Goal: Check status: Check status

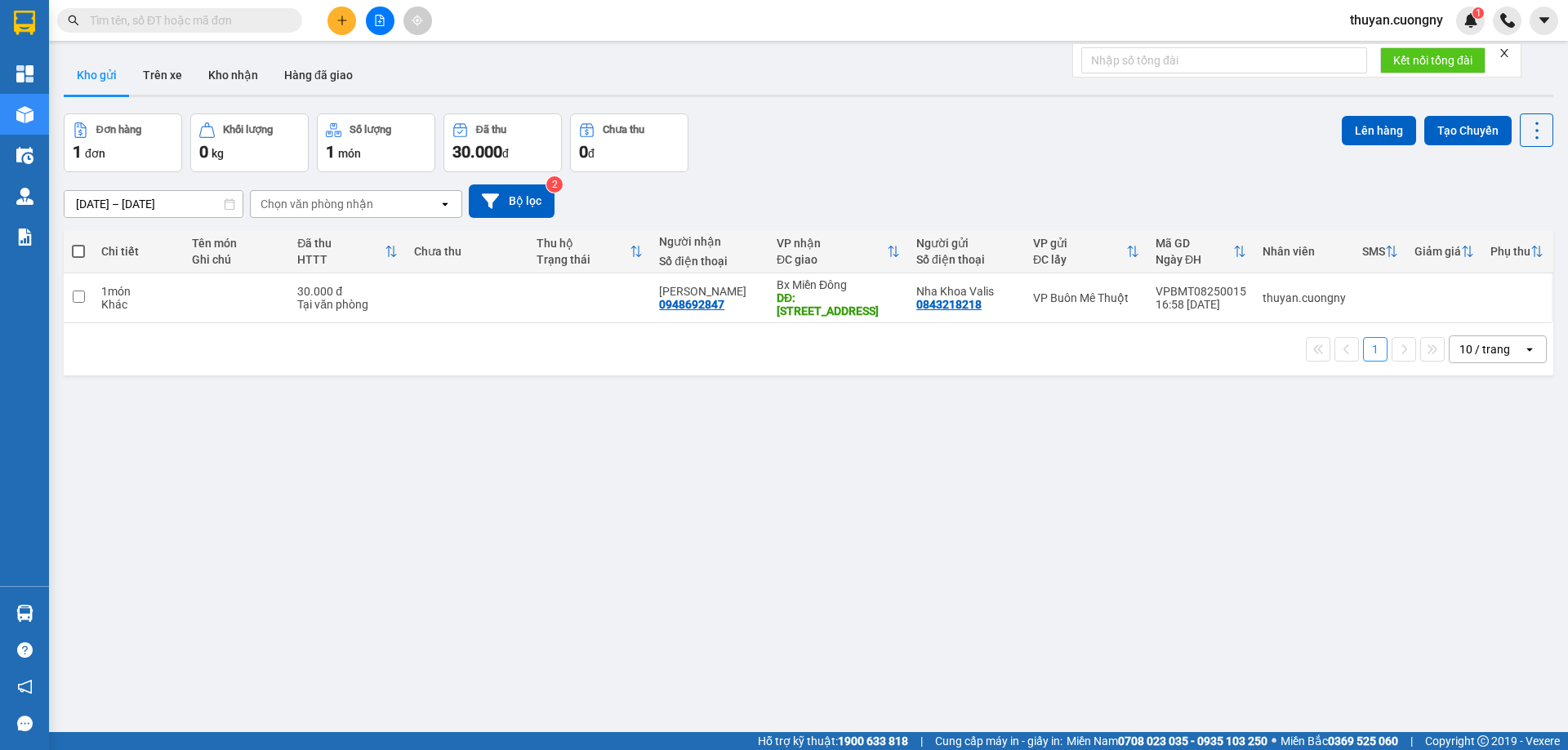
click at [166, 21] on input "text" at bounding box center [186, 20] width 193 height 18
paste input "0829766879"
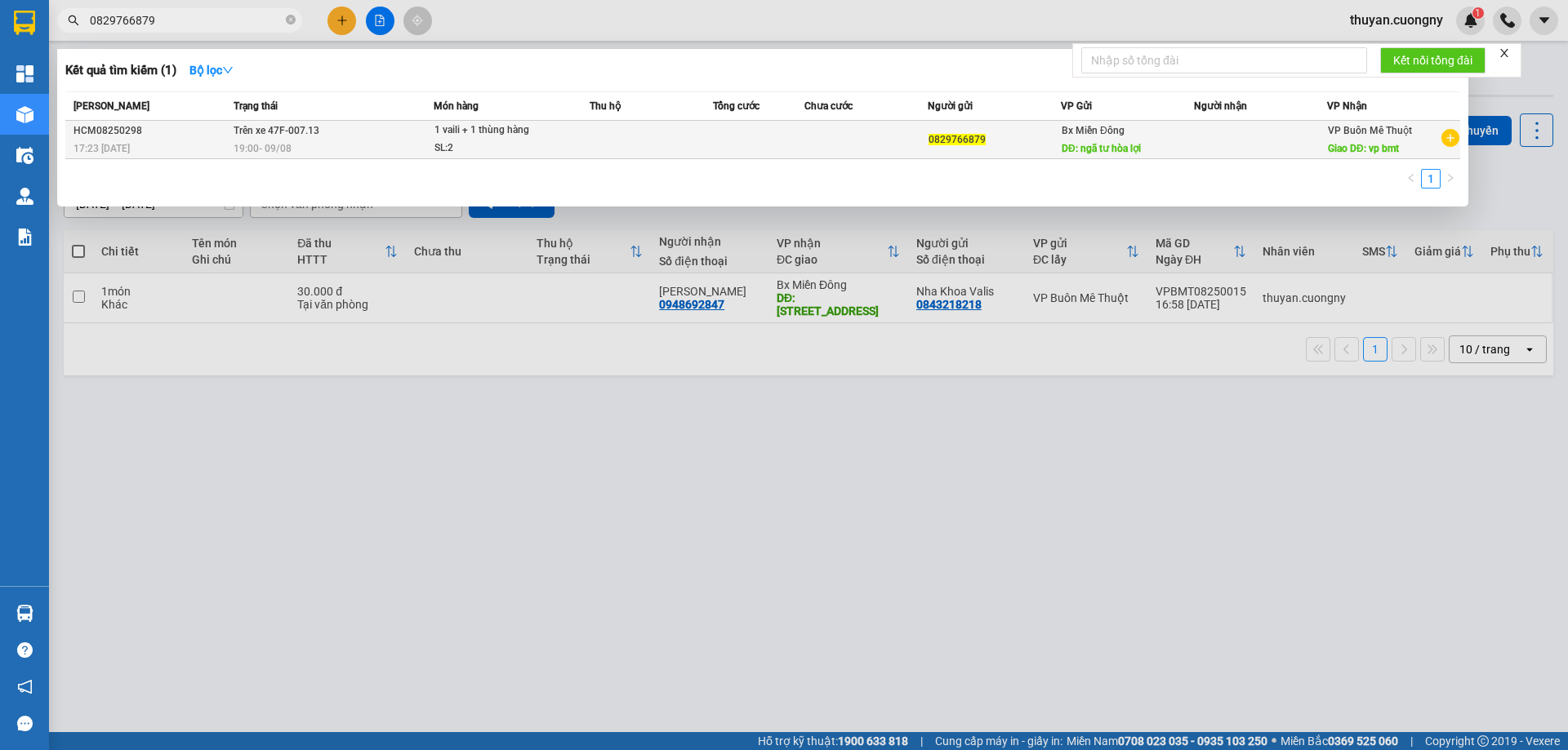
type input "0829766879"
click at [176, 158] on td "HCM08250298 17:23 [DATE]" at bounding box center [147, 140] width 164 height 38
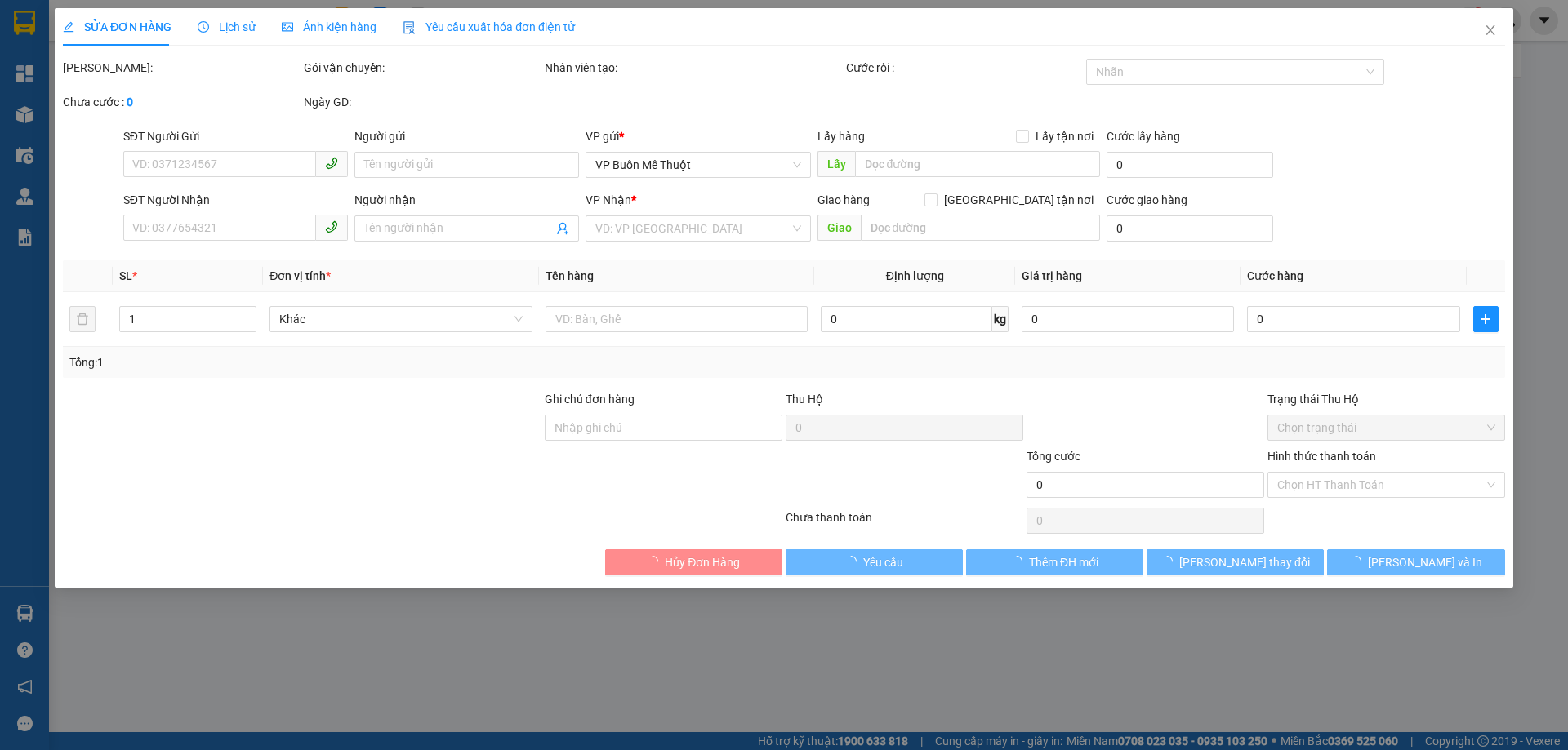
type input "0829766879"
type input "ngã tư hòa lợi"
type input "vp bmt"
type input "khách hẹn ngày 11/8 lấy hàng"
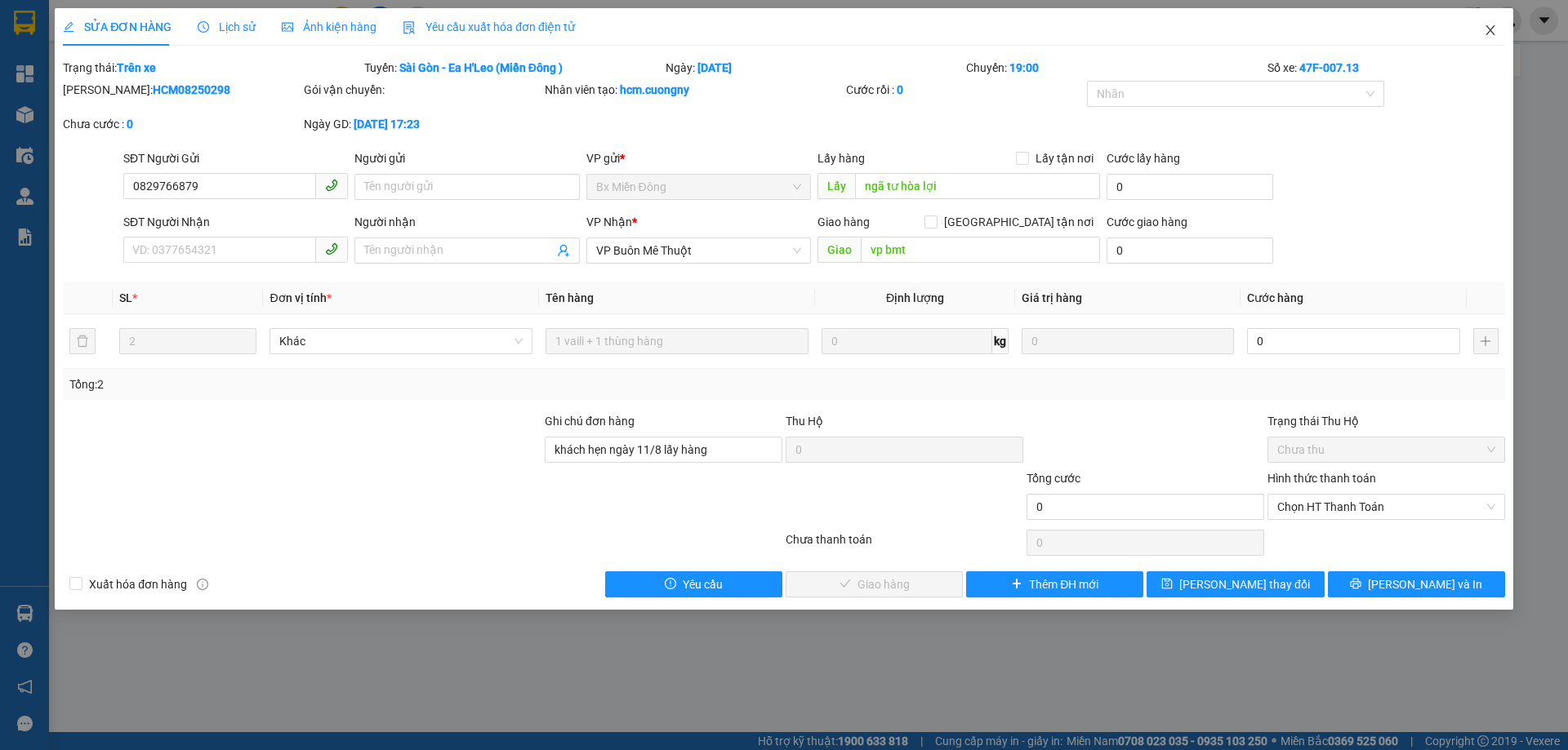
click at [1496, 26] on icon "close" at bounding box center [1490, 30] width 13 height 13
